Goal: Transaction & Acquisition: Purchase product/service

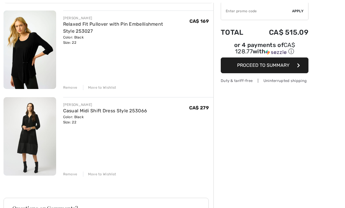
scroll to position [66, 0]
click at [71, 113] on link "Casual Midi Shift Dress Style 253066" at bounding box center [105, 111] width 84 height 6
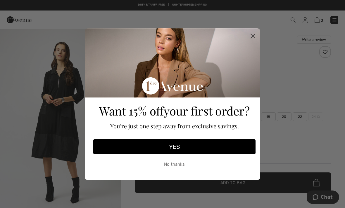
click at [252, 40] on circle "Close dialog" at bounding box center [253, 36] width 10 height 10
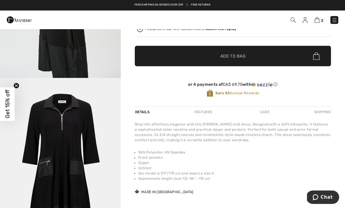
scroll to position [127, 0]
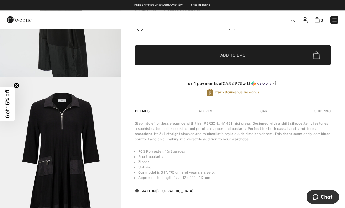
click at [211, 113] on div "Features" at bounding box center [202, 111] width 27 height 11
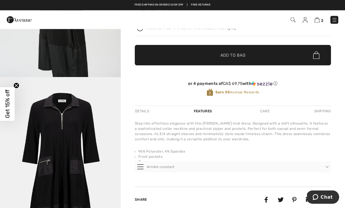
scroll to position [128, 0]
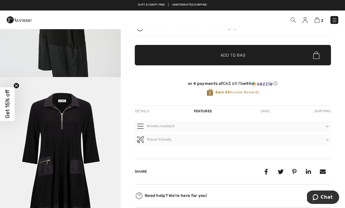
click at [269, 109] on div "Care" at bounding box center [264, 111] width 19 height 11
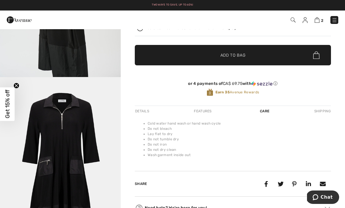
click at [325, 111] on div "Shipping" at bounding box center [322, 111] width 18 height 11
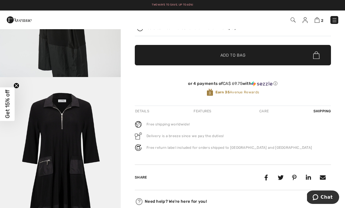
click at [207, 113] on div "Features" at bounding box center [202, 111] width 27 height 11
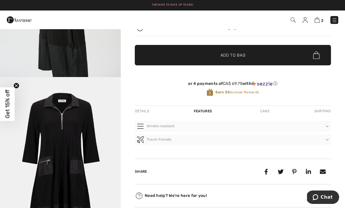
click at [144, 115] on div "Details" at bounding box center [143, 111] width 16 height 11
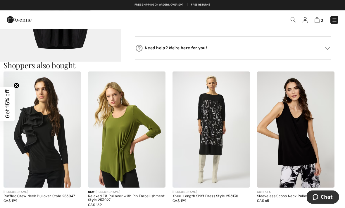
scroll to position [326, 0]
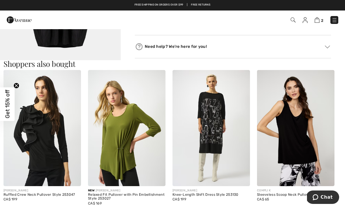
click at [227, 105] on img at bounding box center [210, 128] width 77 height 116
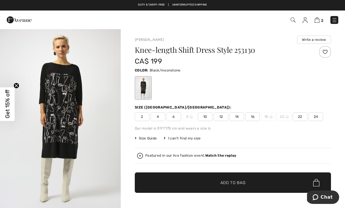
click at [335, 21] on img at bounding box center [335, 20] width 6 height 6
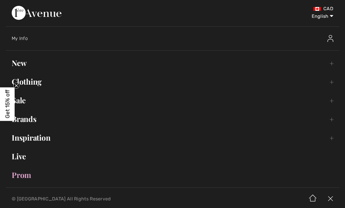
click at [32, 121] on link "Brands Open submenu" at bounding box center [172, 119] width 333 height 13
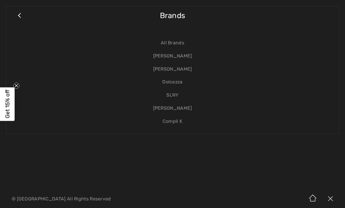
click at [188, 60] on link "[PERSON_NAME]" at bounding box center [172, 56] width 321 height 13
click at [187, 59] on link "[PERSON_NAME]" at bounding box center [172, 56] width 321 height 13
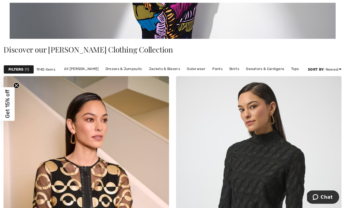
scroll to position [174, 0]
click at [329, 87] on link "Price: Low to High" at bounding box center [317, 85] width 37 height 9
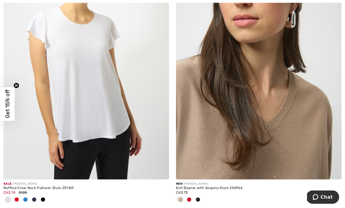
scroll to position [2881, 0]
click at [30, 198] on div at bounding box center [34, 201] width 9 height 10
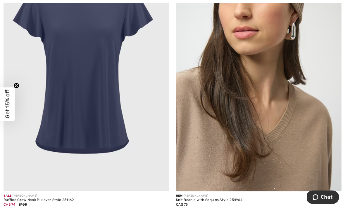
scroll to position [2937, 0]
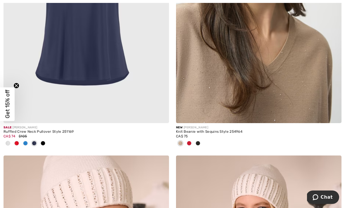
click at [40, 141] on div at bounding box center [43, 144] width 9 height 10
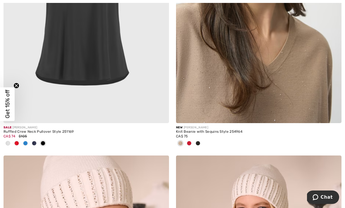
click at [46, 141] on div at bounding box center [43, 144] width 9 height 10
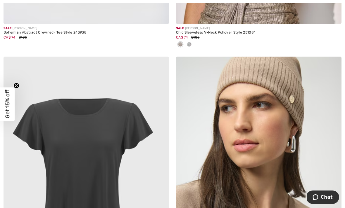
scroll to position [2756, 0]
click at [94, 120] on img at bounding box center [86, 180] width 165 height 248
click at [56, 164] on img at bounding box center [86, 180] width 165 height 248
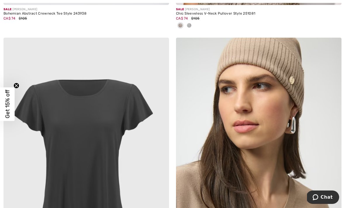
click at [80, 125] on img at bounding box center [86, 162] width 165 height 248
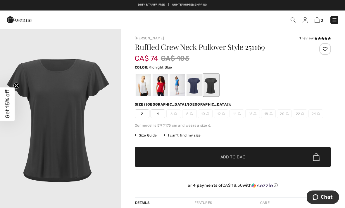
click at [194, 84] on div at bounding box center [194, 85] width 15 height 22
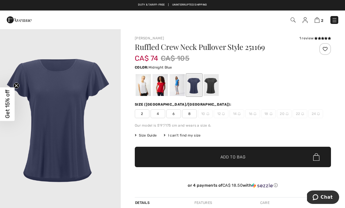
click at [183, 81] on div at bounding box center [177, 85] width 15 height 22
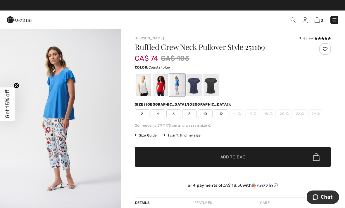
click at [169, 85] on div at bounding box center [233, 85] width 196 height 24
click at [162, 86] on div at bounding box center [160, 85] width 15 height 22
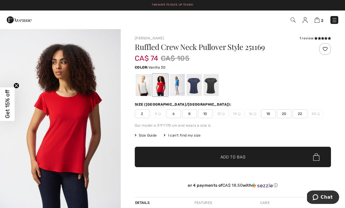
click at [146, 85] on div at bounding box center [143, 85] width 15 height 22
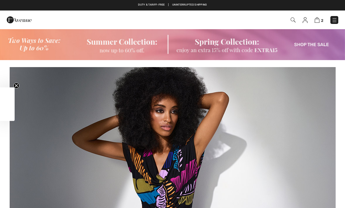
checkbox input "true"
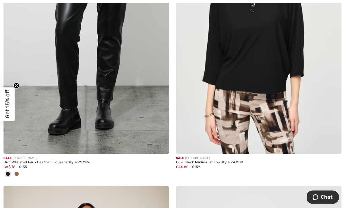
scroll to position [4599, 0]
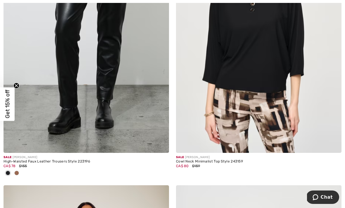
click at [99, 101] on img at bounding box center [86, 29] width 165 height 248
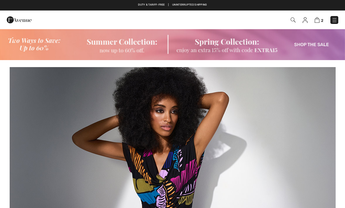
scroll to position [4617, 0]
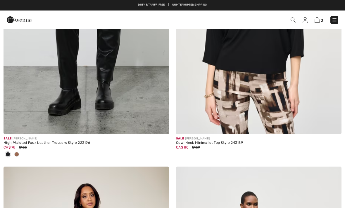
checkbox input "true"
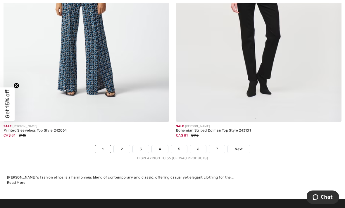
scroll to position [5192, 0]
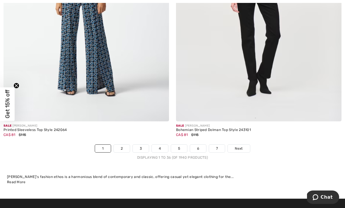
click at [242, 146] on span "Next" at bounding box center [239, 148] width 8 height 5
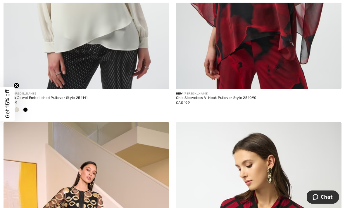
scroll to position [1506, 0]
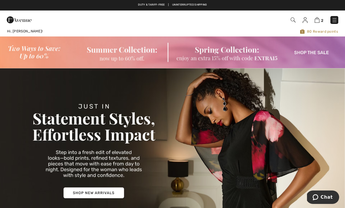
click at [318, 20] on img at bounding box center [317, 20] width 5 height 6
click at [315, 23] on img at bounding box center [317, 20] width 5 height 6
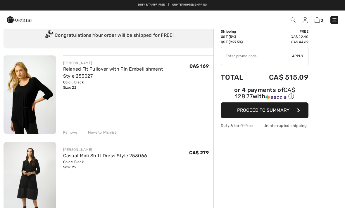
scroll to position [21, 0]
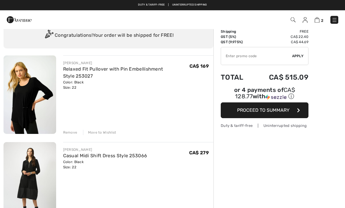
click at [294, 113] on button "Proceed to Summary" at bounding box center [265, 111] width 88 height 16
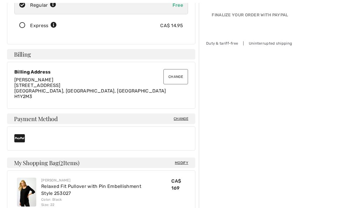
scroll to position [122, 0]
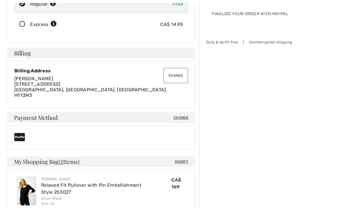
click at [184, 117] on span "Change" at bounding box center [181, 117] width 15 height 5
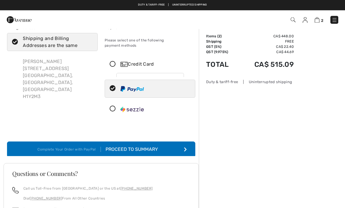
scroll to position [11, 0]
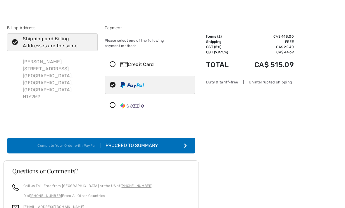
click at [115, 103] on icon at bounding box center [112, 106] width 15 height 6
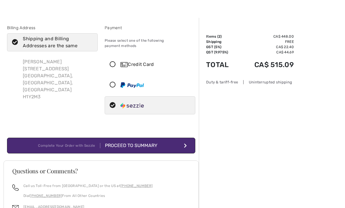
click at [182, 146] on button "Complete Your Order with Sezzle Proceed to Summary" at bounding box center [101, 146] width 188 height 16
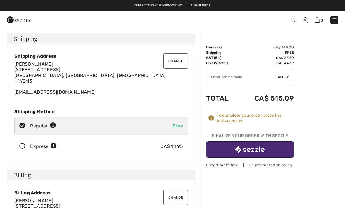
click at [272, 146] on button "button" at bounding box center [250, 150] width 88 height 16
click at [276, 150] on button "button" at bounding box center [250, 150] width 88 height 16
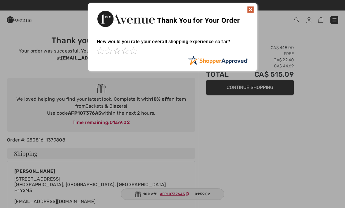
click at [252, 11] on img at bounding box center [250, 9] width 7 height 7
